Goal: Task Accomplishment & Management: Manage account settings

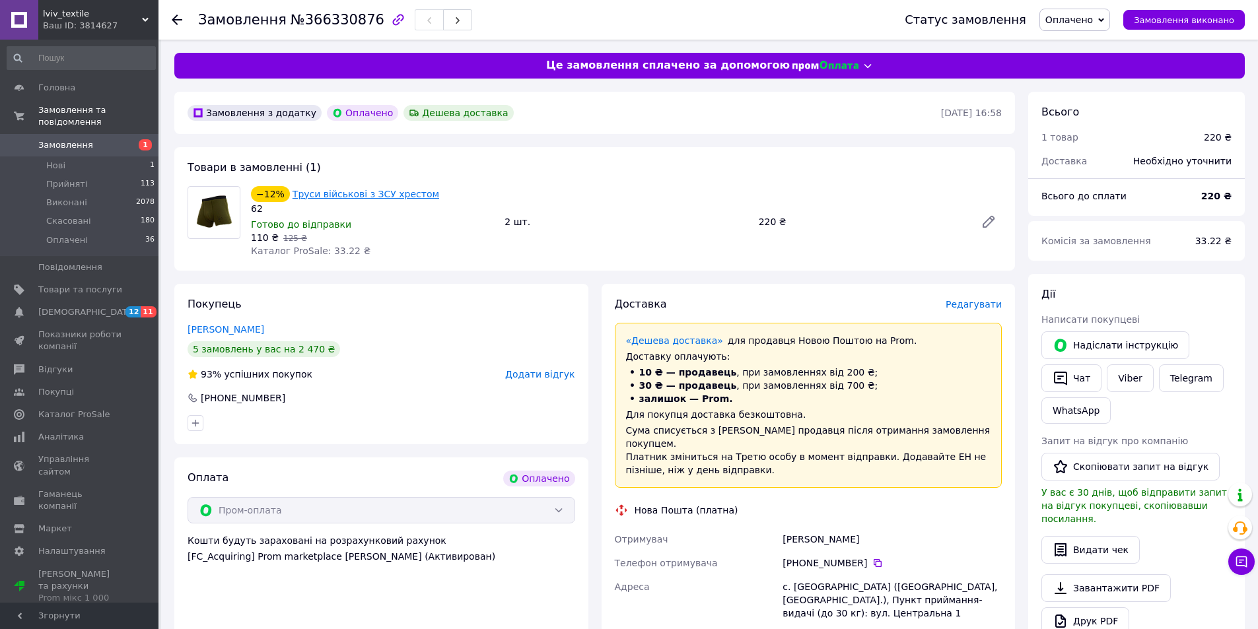
click at [326, 190] on link "Труси військові з ЗСУ хрестом" at bounding box center [366, 194] width 147 height 11
click at [235, 331] on link "Чирко Ярослав" at bounding box center [226, 329] width 77 height 11
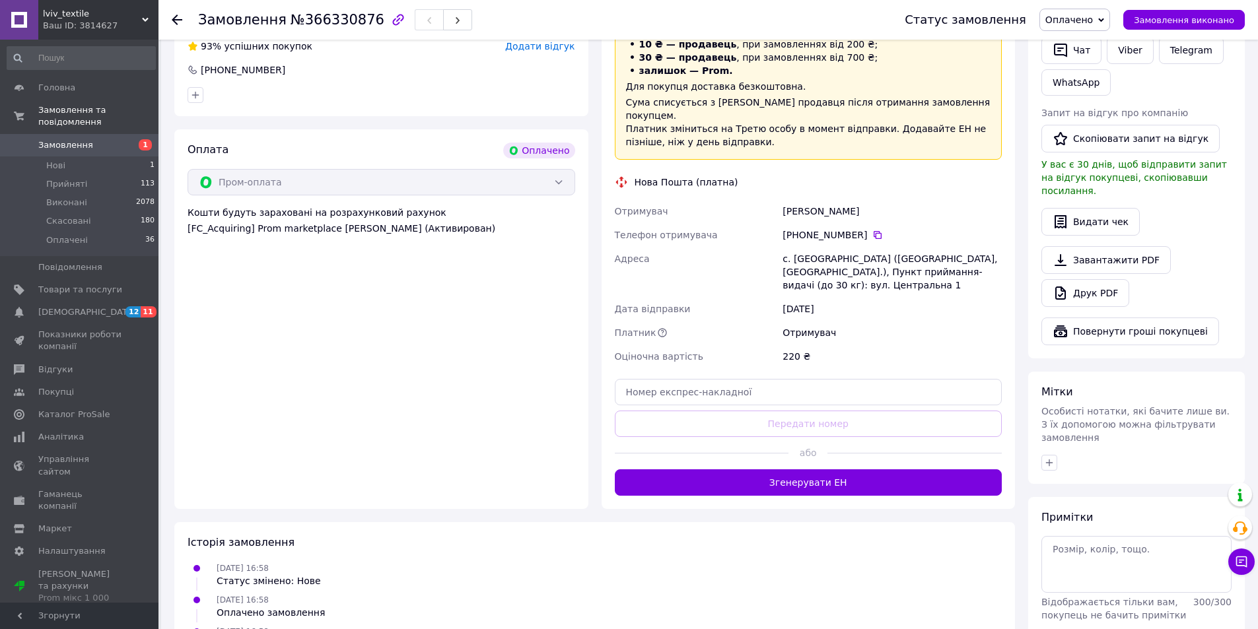
scroll to position [330, 0]
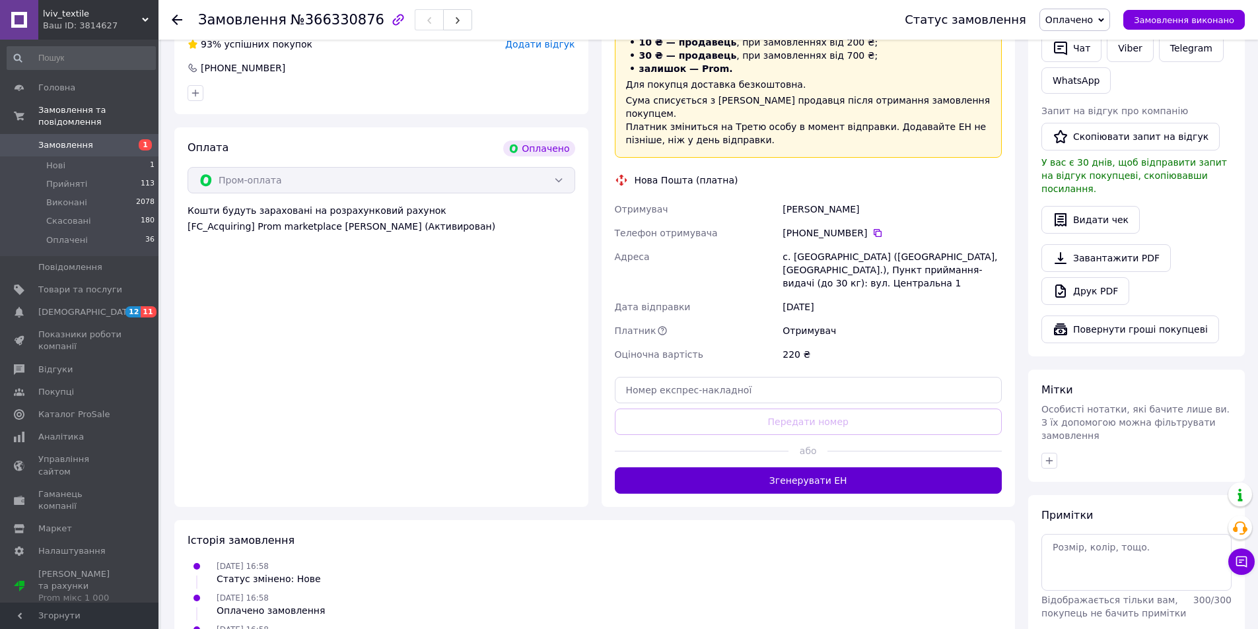
click at [856, 467] on button "Згенерувати ЕН" at bounding box center [809, 480] width 388 height 26
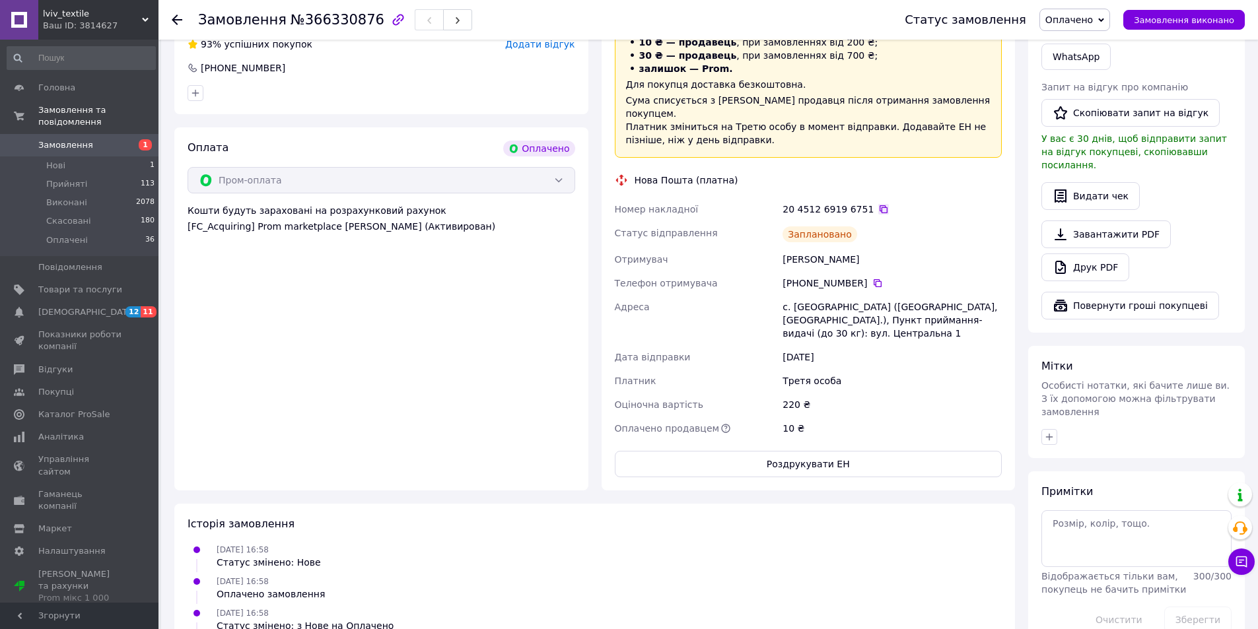
click at [878, 204] on icon at bounding box center [883, 209] width 11 height 11
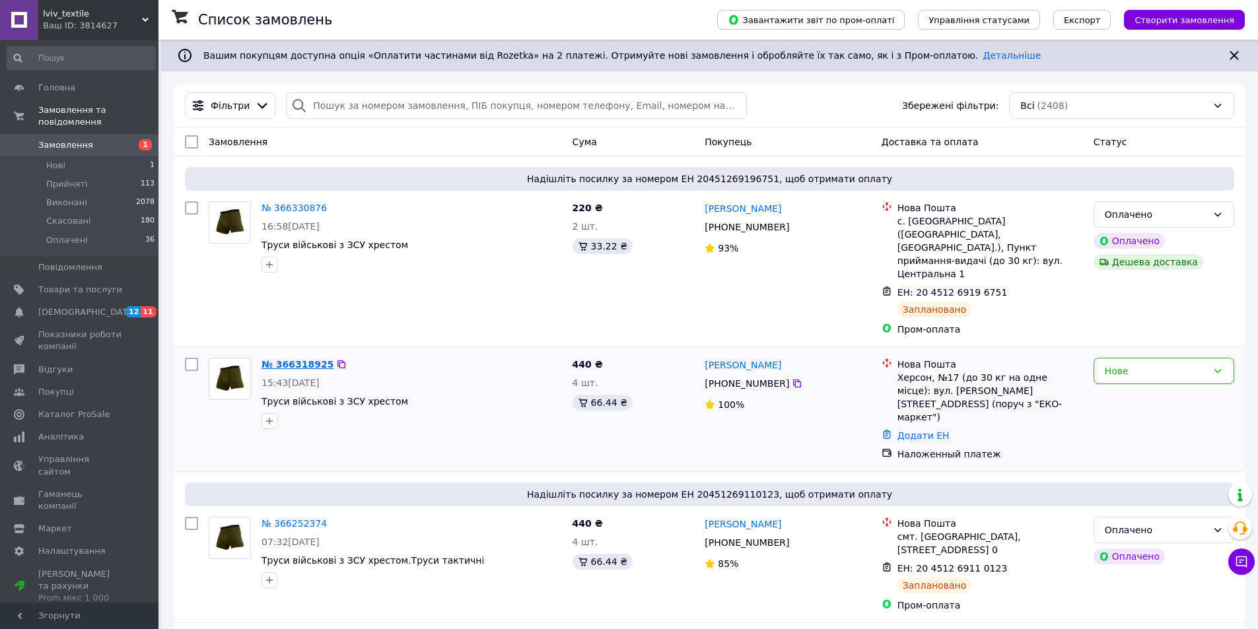
click at [285, 359] on link "№ 366318925" at bounding box center [297, 364] width 72 height 11
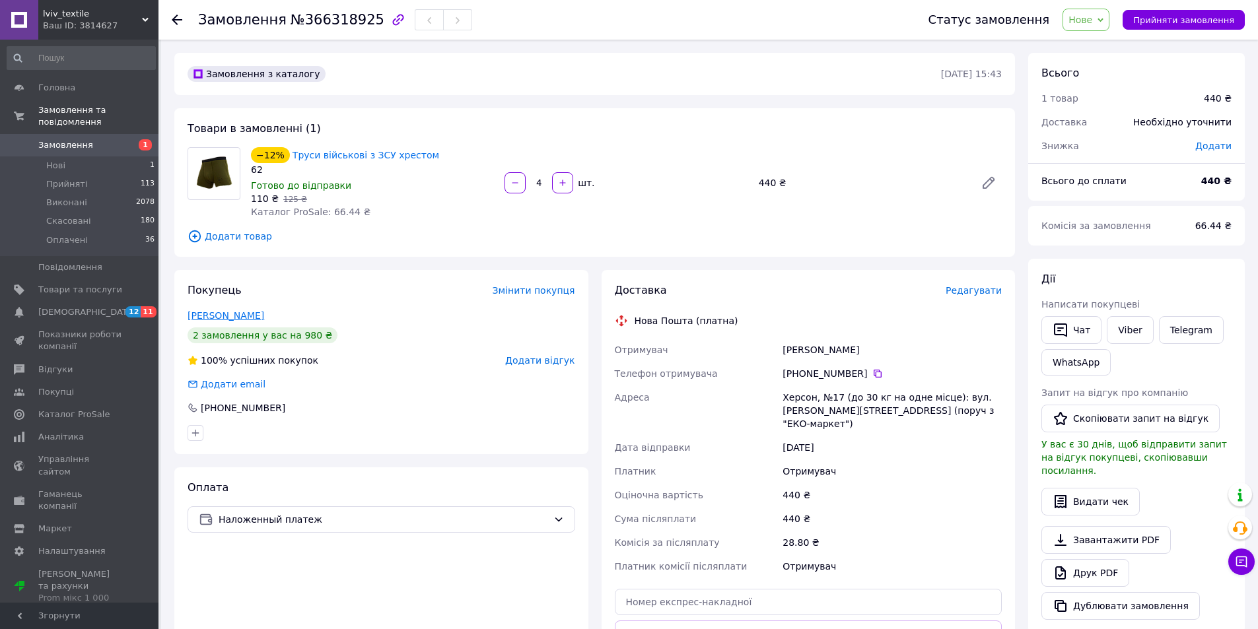
click at [205, 318] on link "[PERSON_NAME]" at bounding box center [226, 315] width 77 height 11
click at [1214, 28] on button "Прийняти замовлення" at bounding box center [1184, 20] width 122 height 20
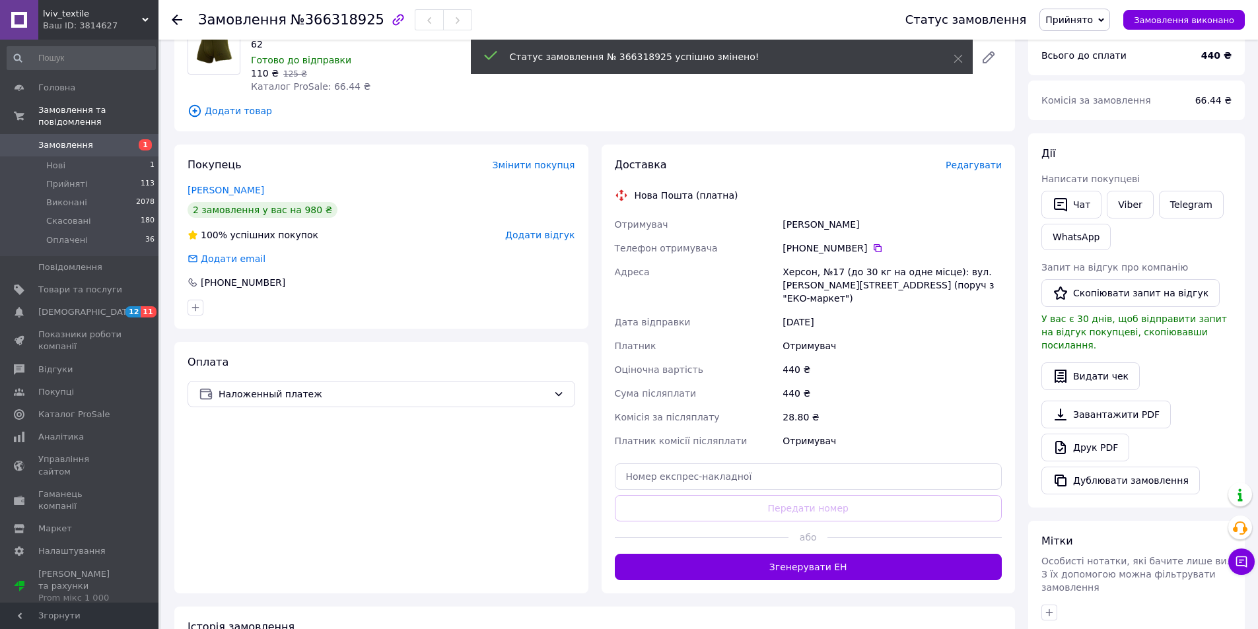
scroll to position [132, 0]
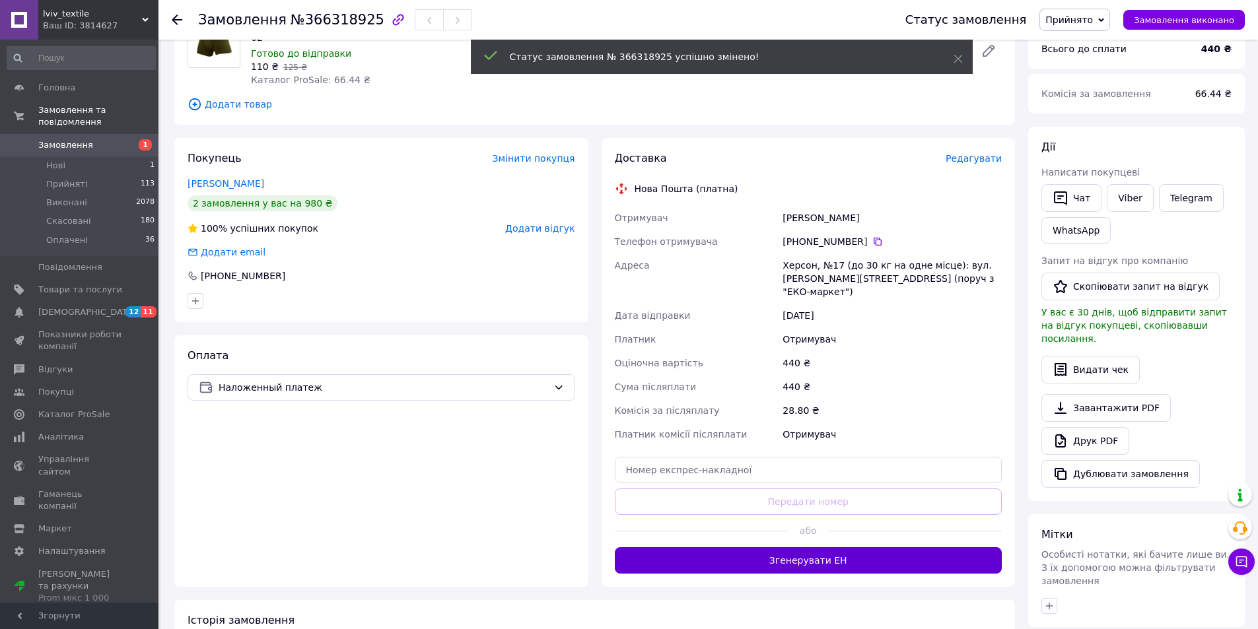
click at [860, 553] on button "Згенерувати ЕН" at bounding box center [809, 560] width 388 height 26
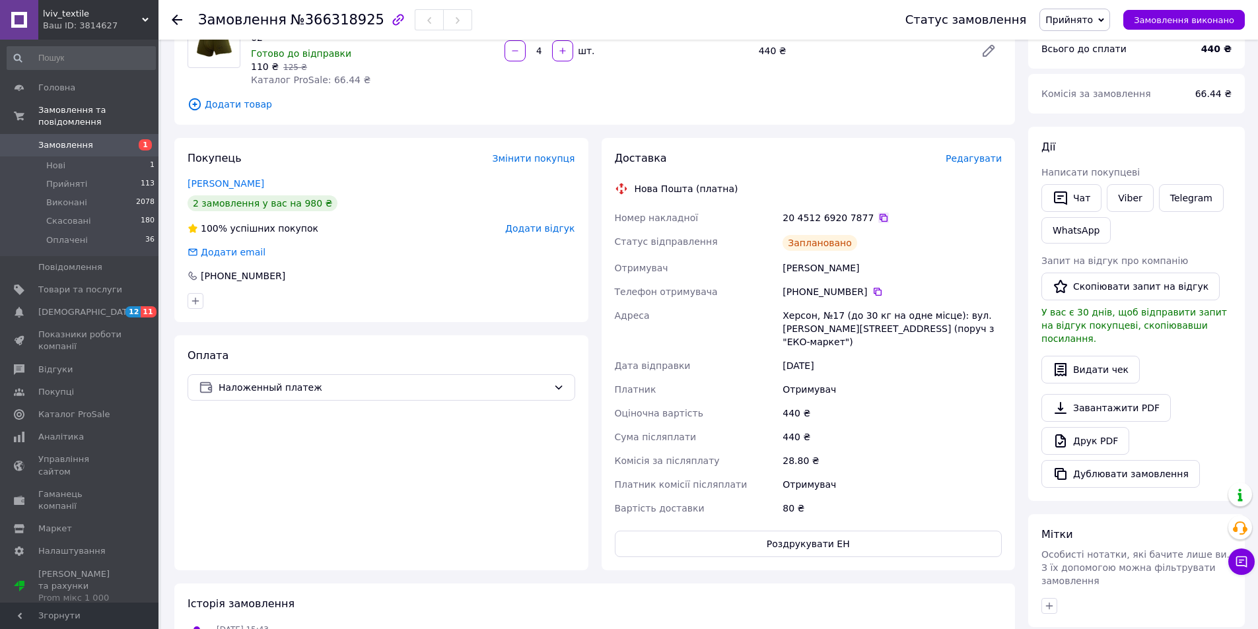
click at [878, 217] on icon at bounding box center [883, 218] width 11 height 11
